Goal: Understand process/instructions: Learn about a topic

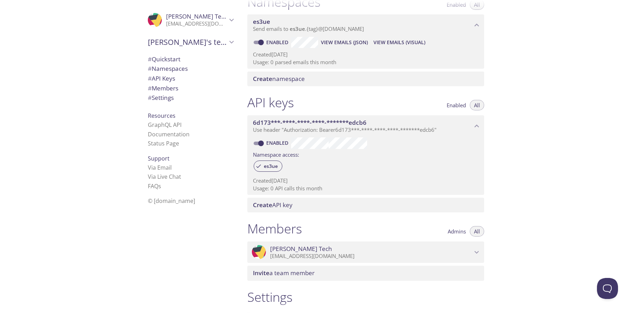
scroll to position [96, 0]
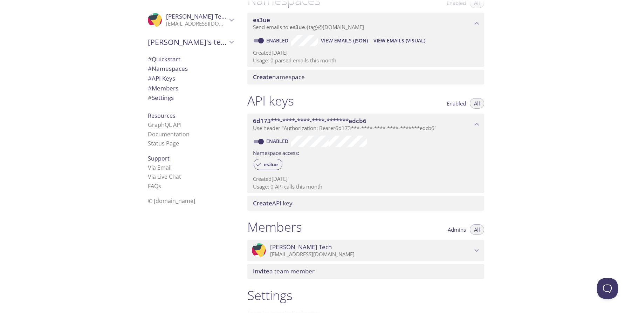
click at [550, 116] on div "Quickstart Send a test email to [EMAIL_ADDRESS][DOMAIN_NAME] and then click her…" at bounding box center [437, 156] width 390 height 313
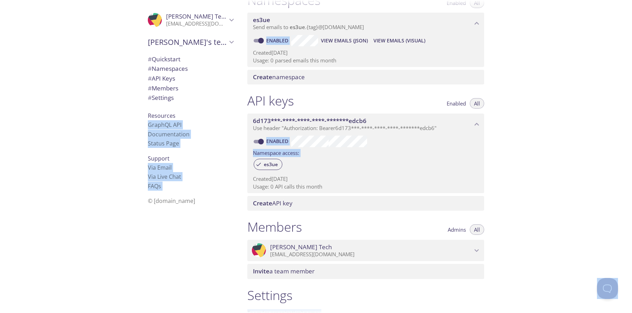
copy body ".cls-1 { fill: #6d5ca8; } .cls-2 { fill: #3fc191; } .cls-3 { fill: #3b4752; } .…"
click at [550, 116] on div "Quickstart Send a test email to [EMAIL_ADDRESS][DOMAIN_NAME] and then click her…" at bounding box center [437, 156] width 390 height 313
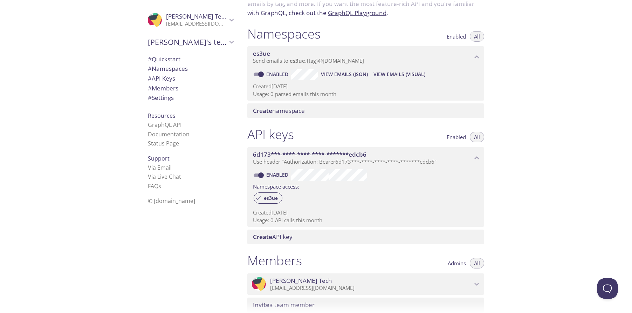
scroll to position [0, 0]
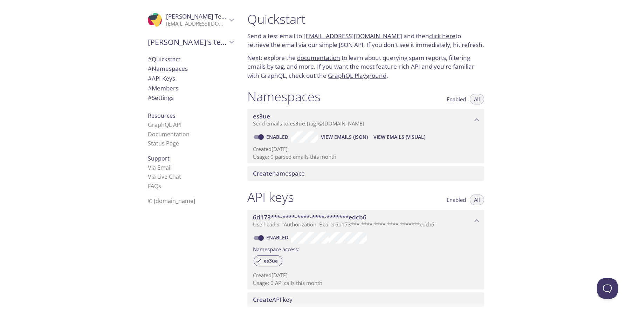
copy div
drag, startPoint x: 91, startPoint y: 9, endPoint x: 537, endPoint y: 309, distance: 537.4
click at [537, 309] on div ".cls-1 { fill: #6d5ca8; } .cls-2 { fill: #3fc191; } .cls-3 { fill: #3b4752; } .…" at bounding box center [316, 156] width 632 height 313
drag, startPoint x: 253, startPoint y: 16, endPoint x: 346, endPoint y: 62, distance: 103.4
click at [346, 62] on div "Quickstart Send a test email to [EMAIL_ADDRESS][DOMAIN_NAME] and then click her…" at bounding box center [366, 45] width 248 height 77
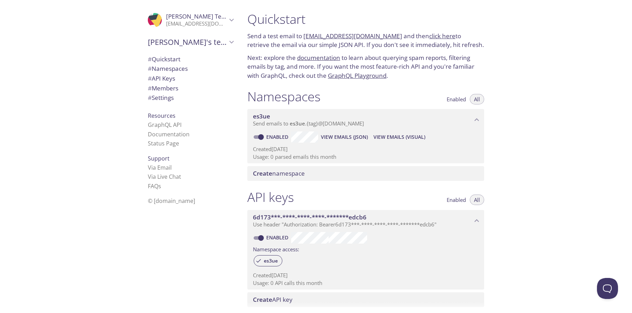
click at [308, 27] on div "Quickstart Send a test email to [EMAIL_ADDRESS][DOMAIN_NAME] and then click her…" at bounding box center [366, 45] width 248 height 77
click at [293, 16] on h1 "Quickstart" at bounding box center [365, 19] width 237 height 16
click at [279, 15] on h1 "Quickstart" at bounding box center [365, 19] width 237 height 16
click at [273, 15] on h1 "Quickstart" at bounding box center [365, 19] width 237 height 16
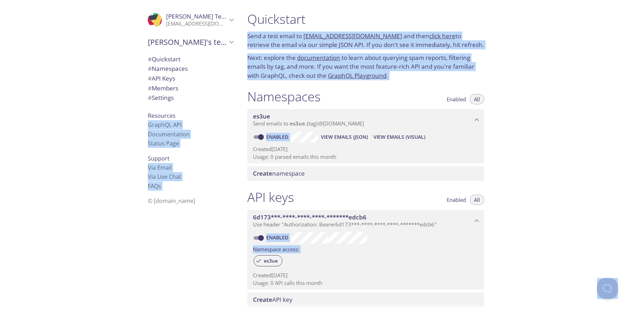
copy body ".cls-1 { fill: #6d5ca8; } .cls-2 { fill: #3fc191; } .cls-3 { fill: #3b4752; } .…"
click at [527, 144] on div "Quickstart Send a test email to [EMAIL_ADDRESS][DOMAIN_NAME] and then click her…" at bounding box center [437, 156] width 390 height 313
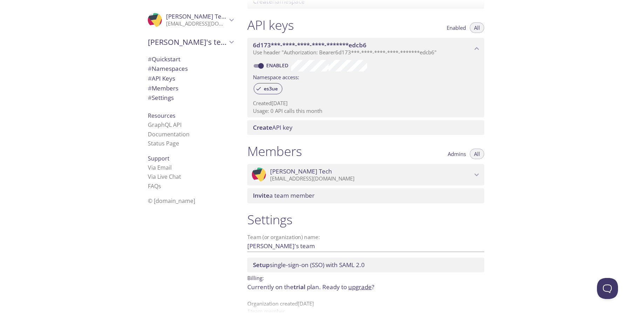
scroll to position [185, 0]
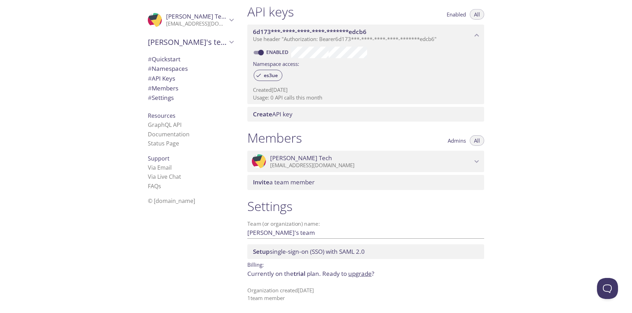
click at [174, 63] on ul "# Quickstart # Namespaces # API Keys # Members # Settings" at bounding box center [190, 78] width 97 height 49
click at [174, 63] on span "# Quickstart" at bounding box center [190, 59] width 85 height 9
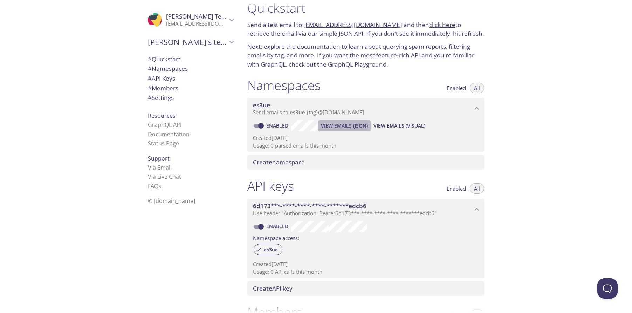
click at [337, 126] on span "View Emails (JSON)" at bounding box center [344, 126] width 47 height 8
